Goal: Task Accomplishment & Management: Manage account settings

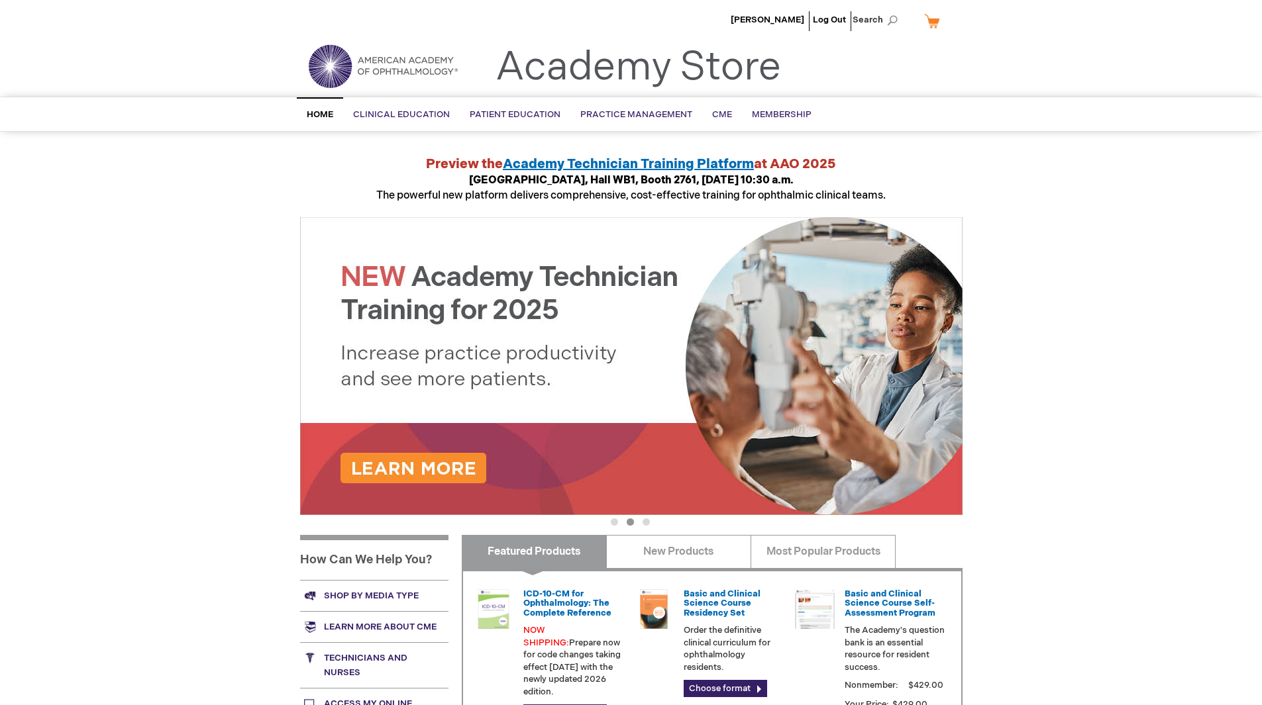
click at [1214, 316] on div "Maria Escalante Log Out Search My Cart CLOSE RECENTLY ADDED ITEM(S) Close There…" at bounding box center [631, 497] width 1262 height 995
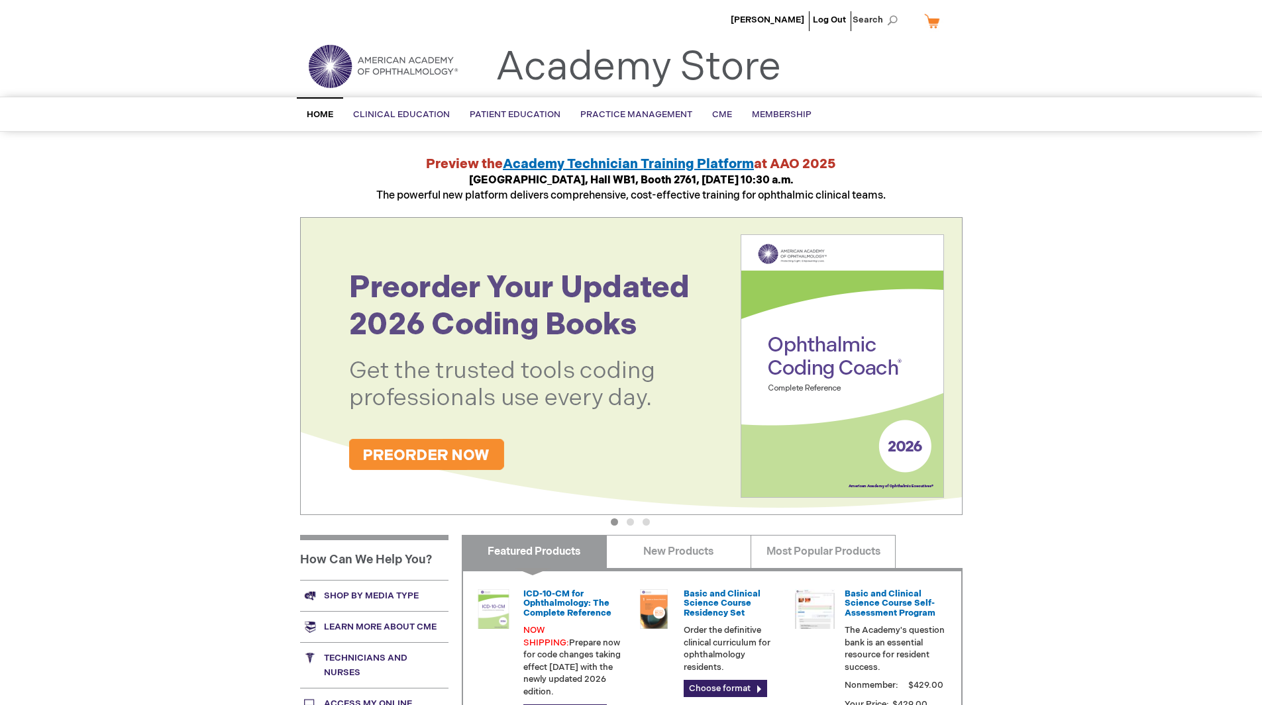
click at [630, 161] on span "Academy Technician Training Platform" at bounding box center [628, 164] width 251 height 16
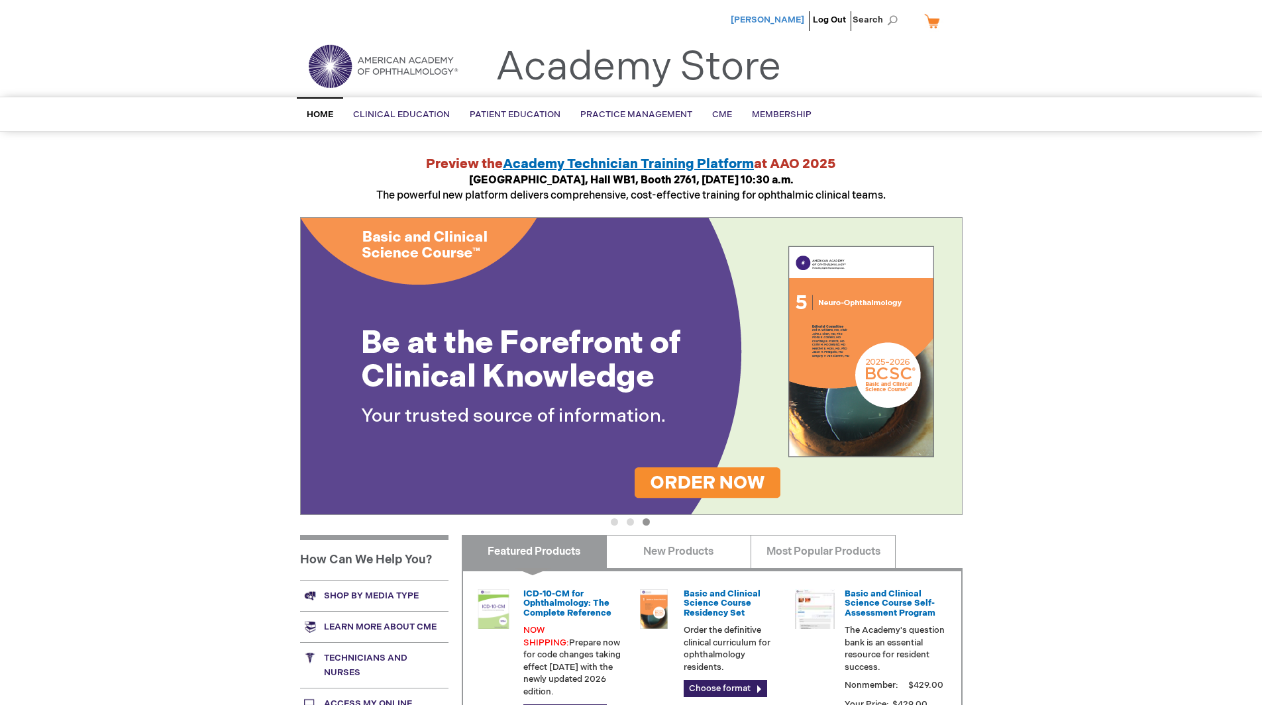
click at [768, 15] on span "[PERSON_NAME]" at bounding box center [767, 20] width 74 height 11
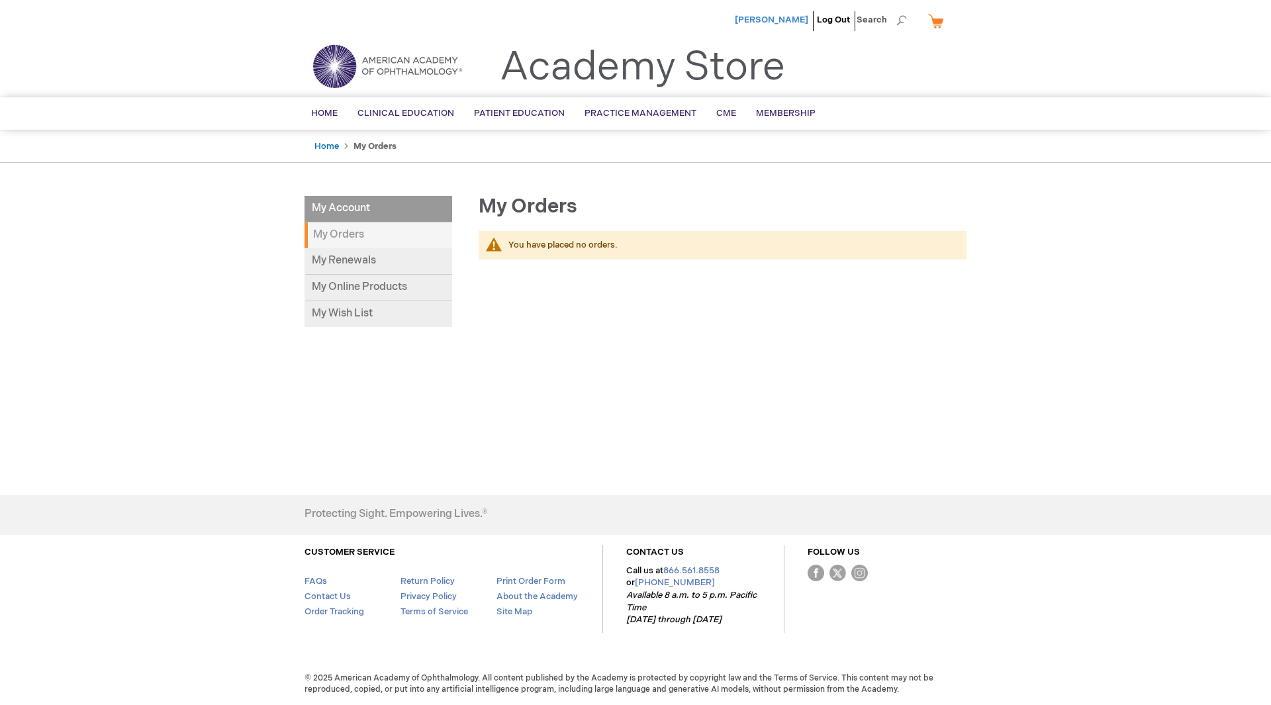
click at [799, 17] on span "[PERSON_NAME]" at bounding box center [772, 20] width 74 height 11
